Goal: Task Accomplishment & Management: Manage account settings

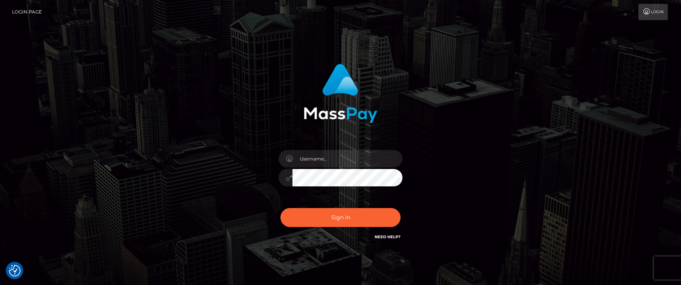
click at [324, 161] on input "text" at bounding box center [347, 158] width 110 height 17
type input "[PERSON_NAME].ACE"
click at [315, 215] on button "Sign in" at bounding box center [340, 217] width 120 height 19
click at [354, 156] on input "text" at bounding box center [347, 158] width 110 height 17
type input "[PERSON_NAME].ACE"
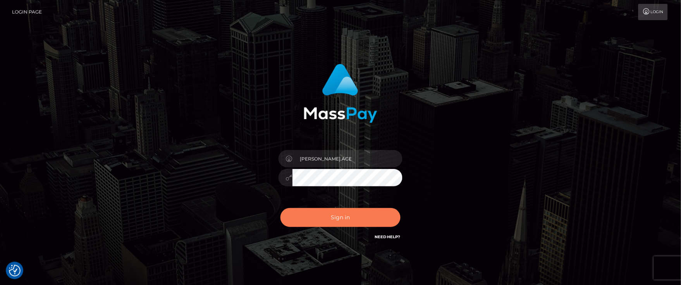
click at [322, 214] on button "Sign in" at bounding box center [340, 217] width 120 height 19
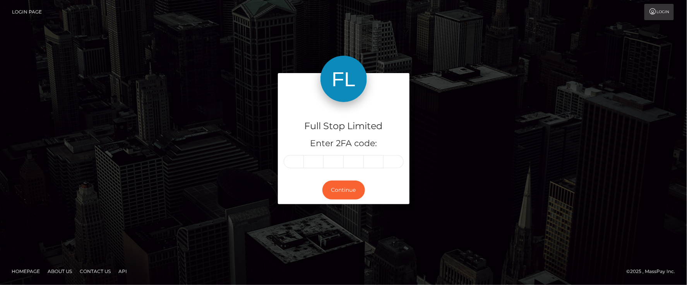
click at [254, 88] on div "Full Stop Limited Enter 2FA code: Continue" at bounding box center [343, 142] width 441 height 139
click at [300, 60] on div "Full Stop Limited Enter 2FA code: Continue" at bounding box center [343, 142] width 687 height 255
click at [301, 48] on div "Full Stop Limited Enter 2FA code: Continue" at bounding box center [343, 142] width 687 height 255
drag, startPoint x: 375, startPoint y: 25, endPoint x: 420, endPoint y: 1, distance: 51.1
click at [377, 24] on div "Full Stop Limited Enter 2FA code: Continue" at bounding box center [343, 142] width 687 height 255
